Goal: Check status

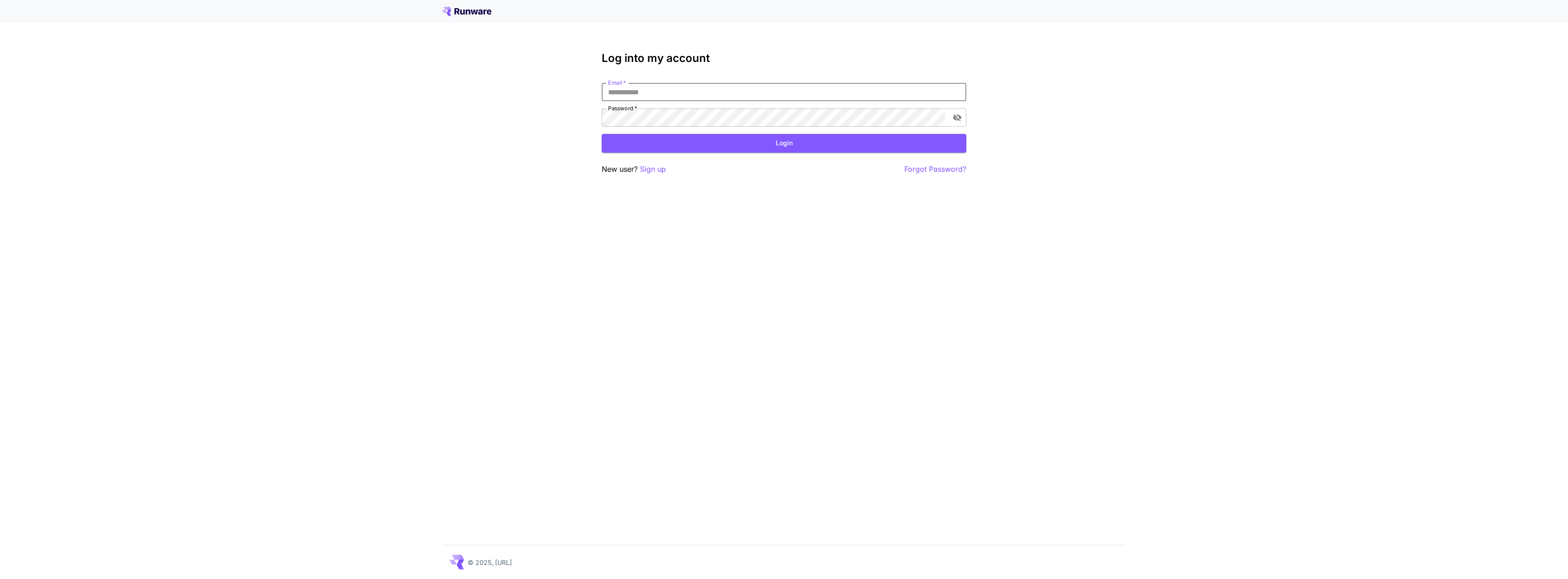
click at [623, 94] on input "Email   *" at bounding box center [783, 92] width 365 height 18
type input "**********"
click button "Login" at bounding box center [783, 143] width 365 height 19
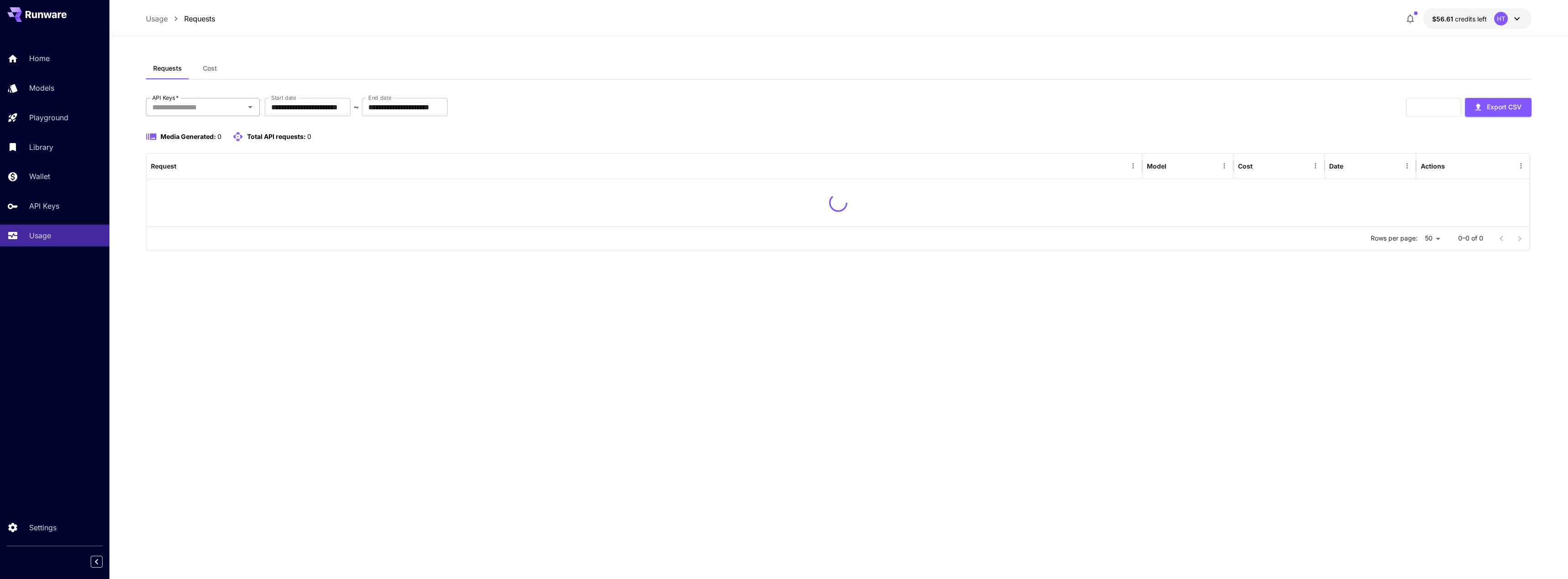
click at [237, 113] on input "API Keys   *" at bounding box center [195, 106] width 94 height 13
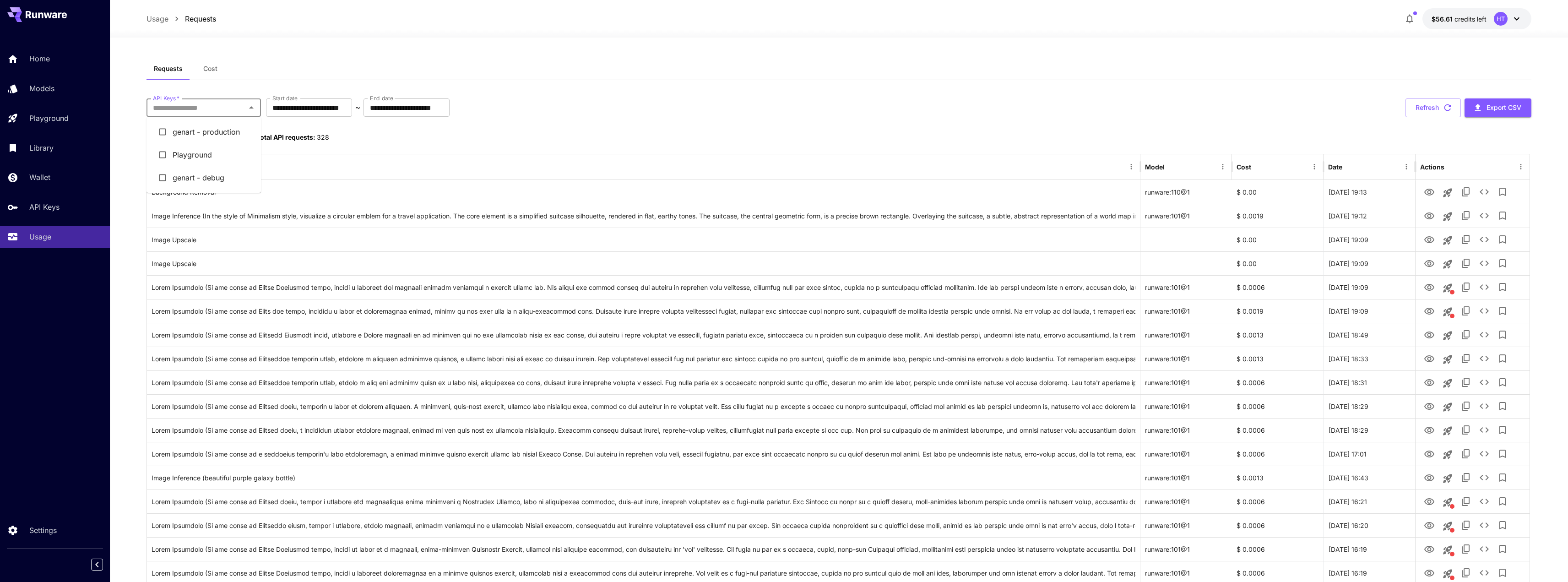
click at [205, 133] on li "genart - production" at bounding box center [204, 131] width 114 height 23
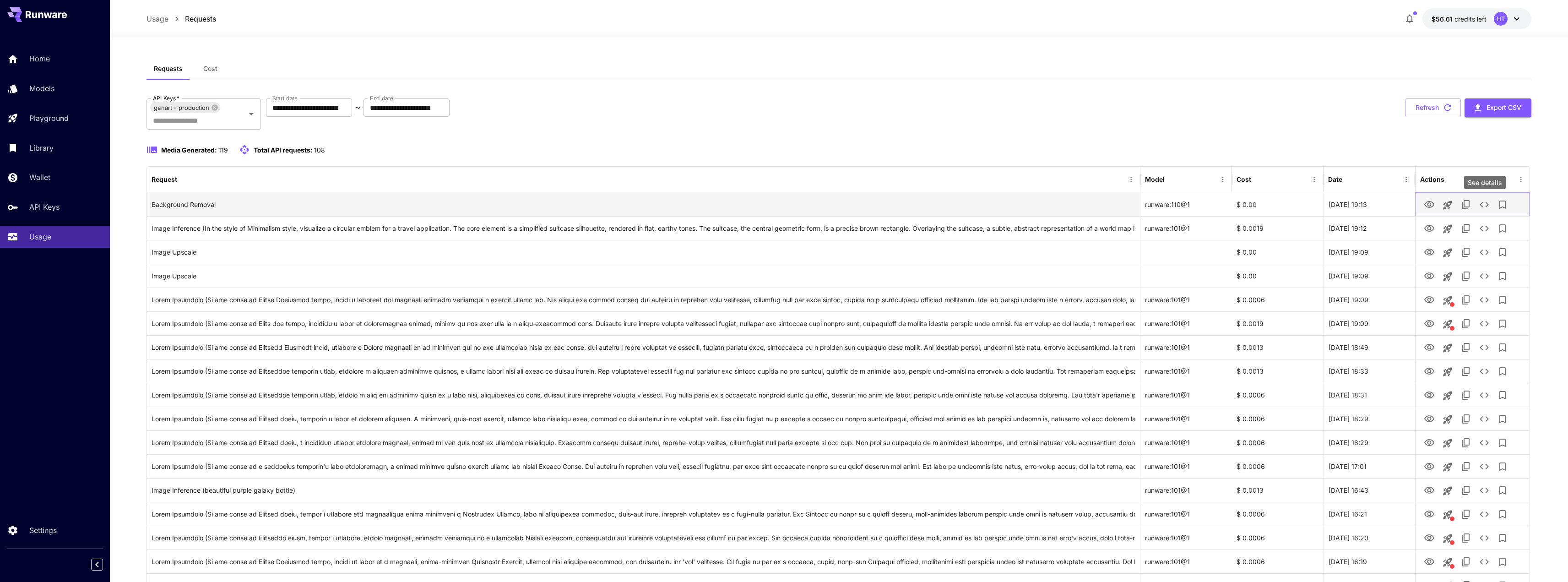
click at [783, 207] on icon "See details" at bounding box center [1484, 204] width 9 height 6
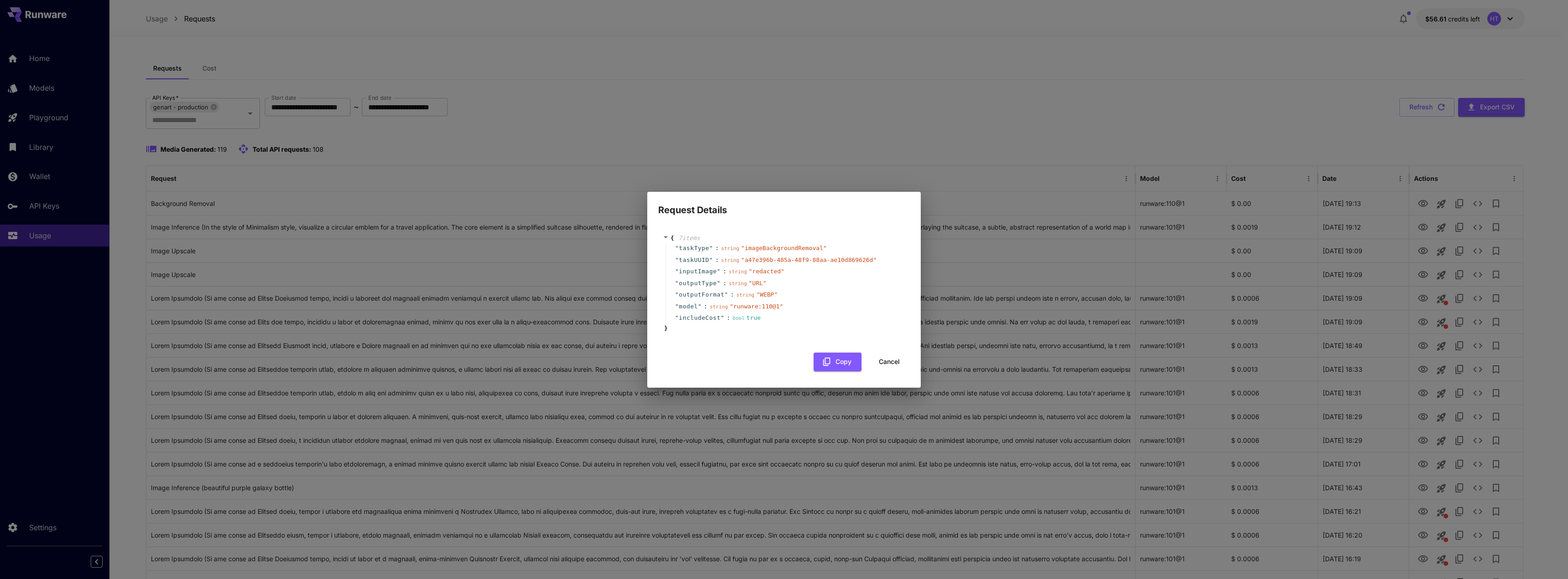
click at [780, 360] on button "Cancel" at bounding box center [889, 362] width 41 height 19
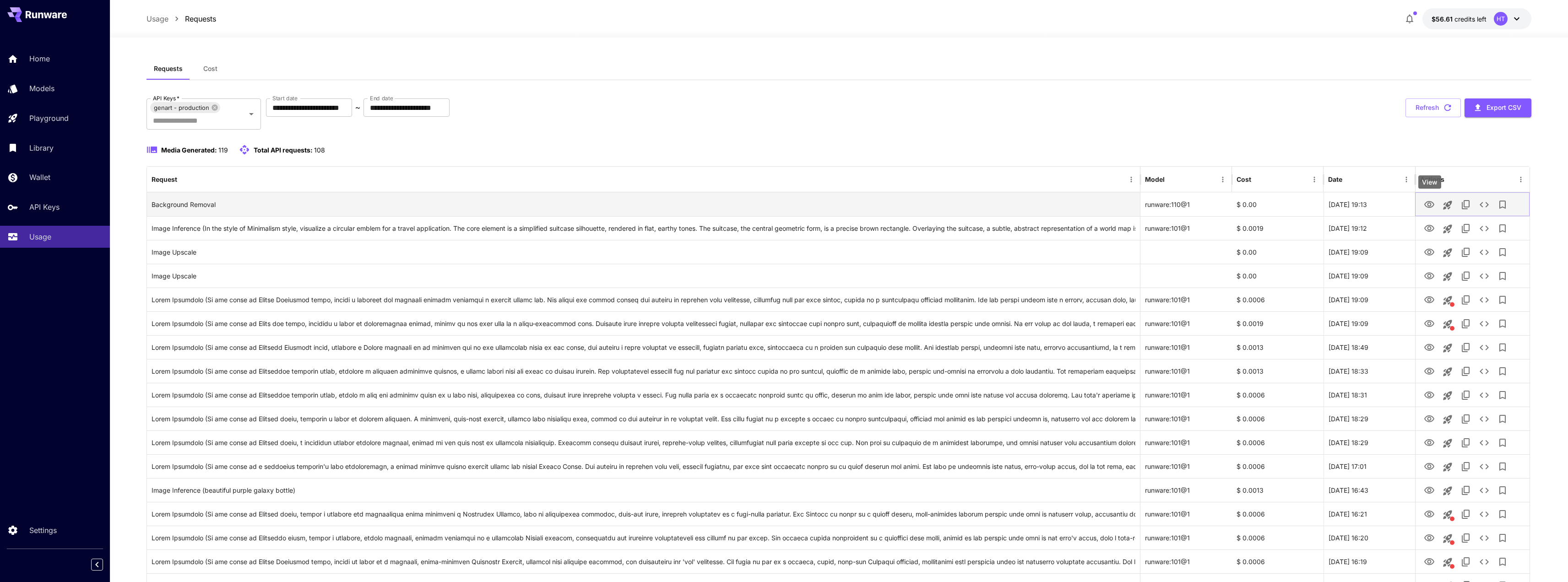
click at [783, 202] on icon "View" at bounding box center [1429, 205] width 11 height 11
click at [783, 226] on icon "See details" at bounding box center [1484, 229] width 11 height 11
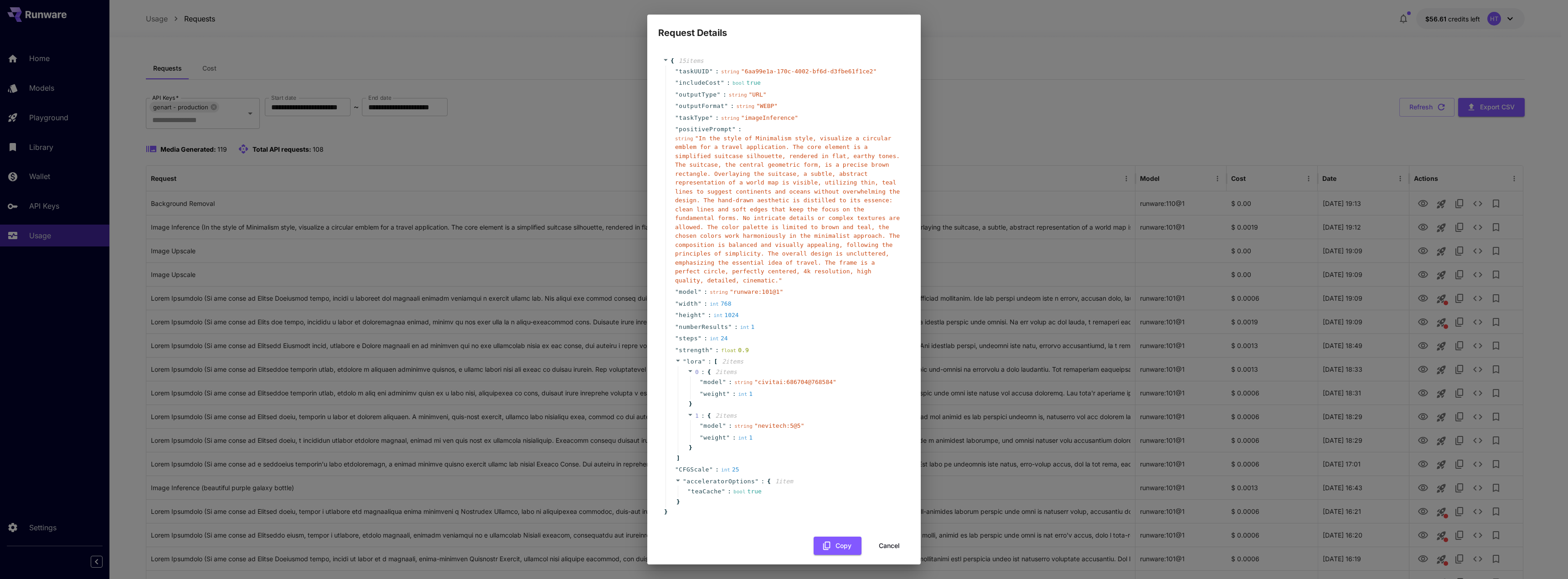
click at [780, 408] on button "Cancel" at bounding box center [889, 546] width 41 height 19
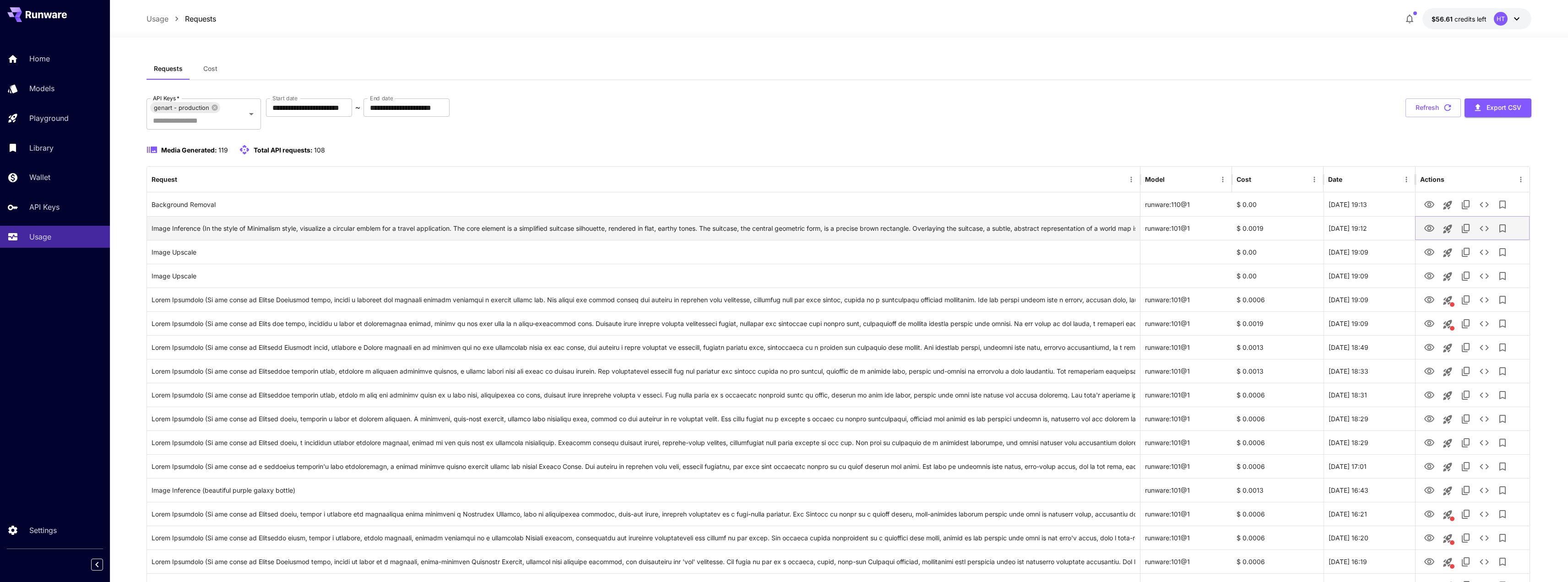
click at [783, 227] on icon "View" at bounding box center [1429, 228] width 10 height 7
click at [51, 210] on p "API Keys" at bounding box center [46, 207] width 30 height 11
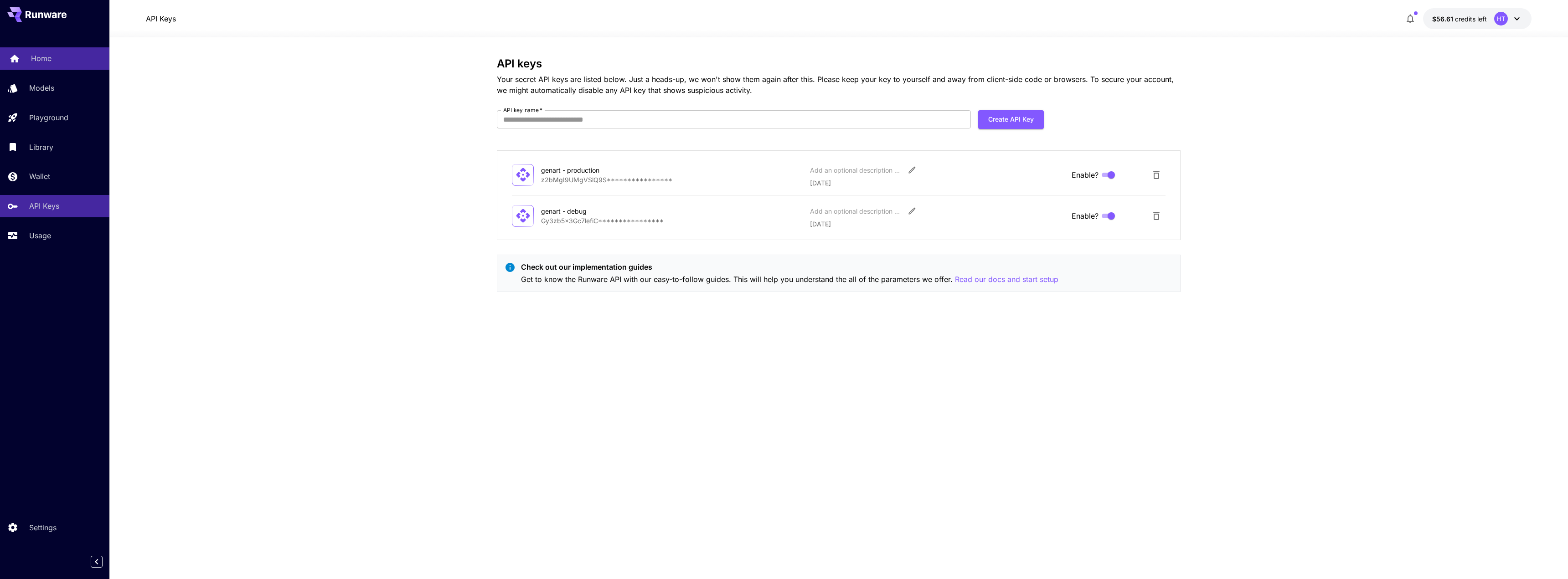
click at [37, 55] on p "Home" at bounding box center [41, 58] width 21 height 11
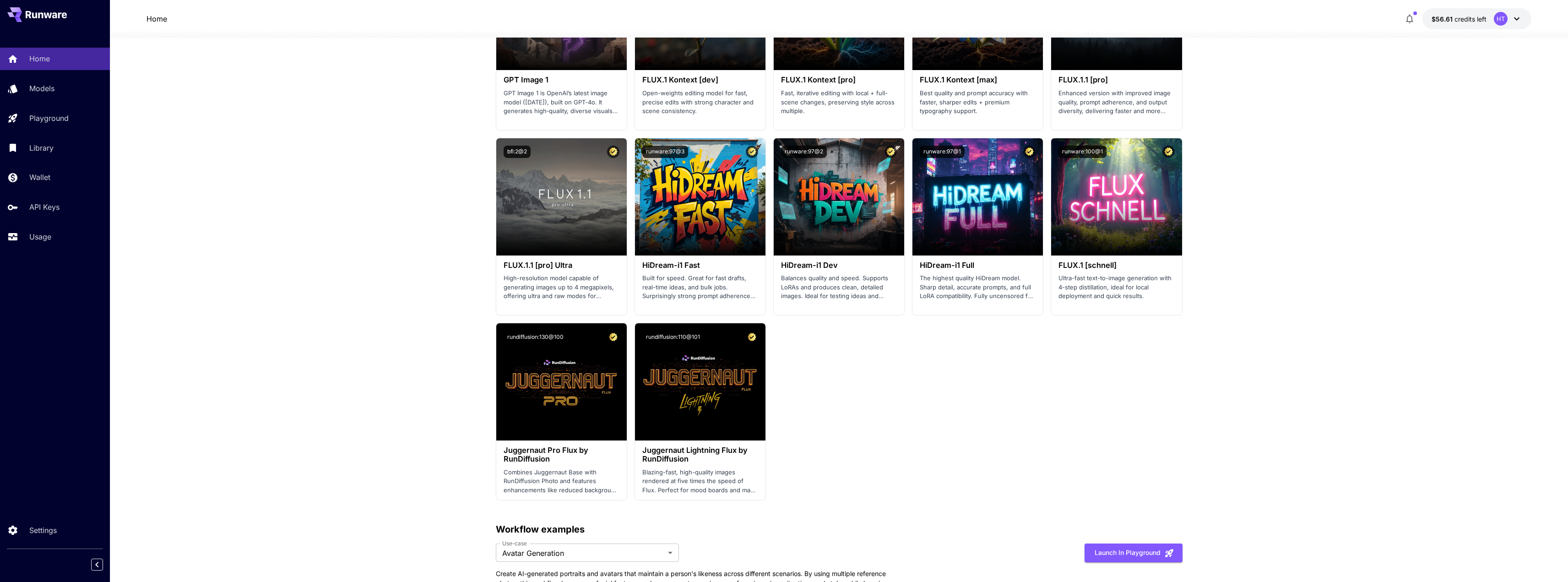
scroll to position [1785, 0]
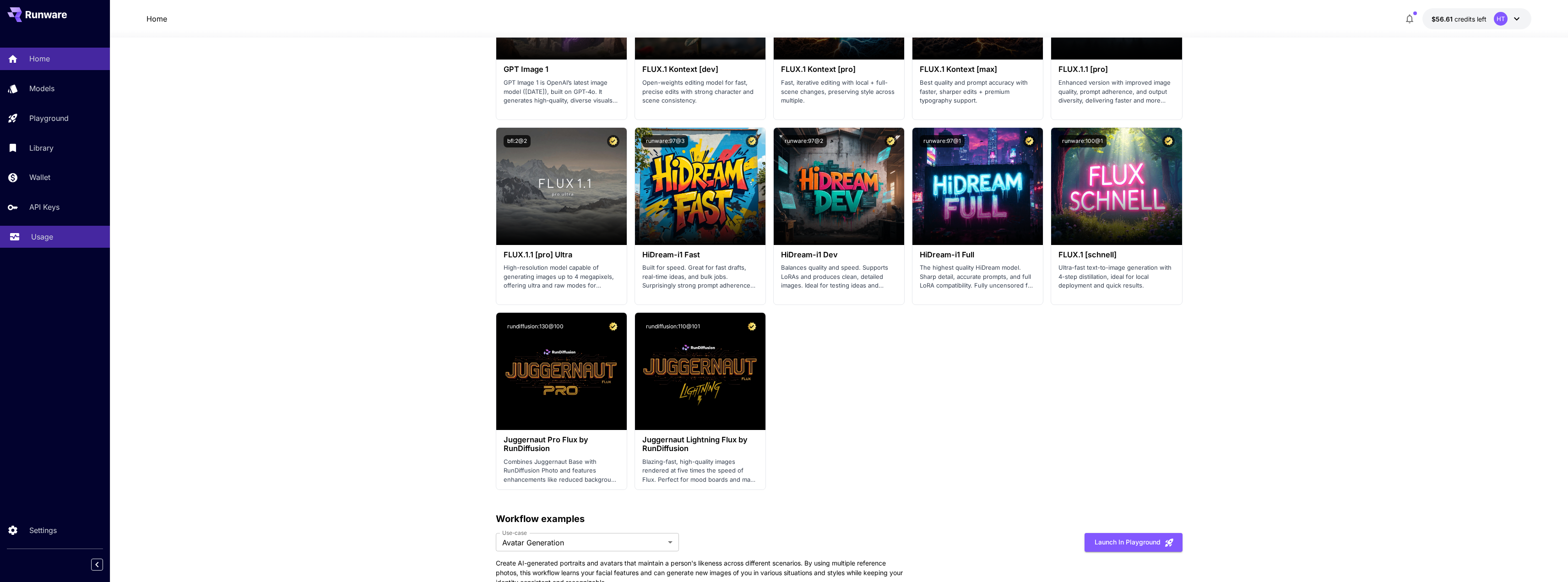
click at [56, 240] on div "Usage" at bounding box center [67, 237] width 72 height 11
